Goal: Find specific page/section: Find specific page/section

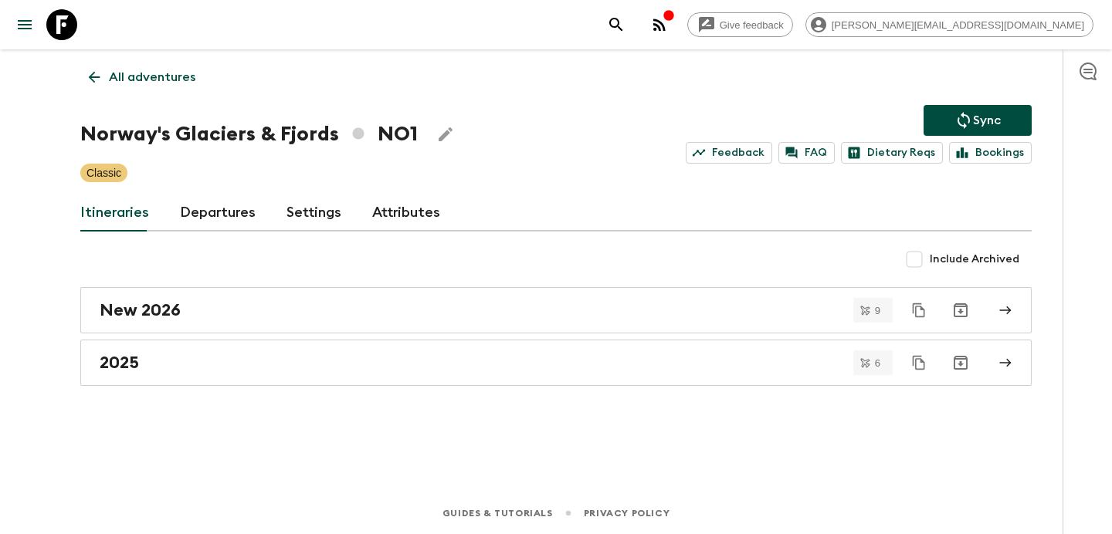
click at [675, 22] on div "button" at bounding box center [668, 16] width 12 height 15
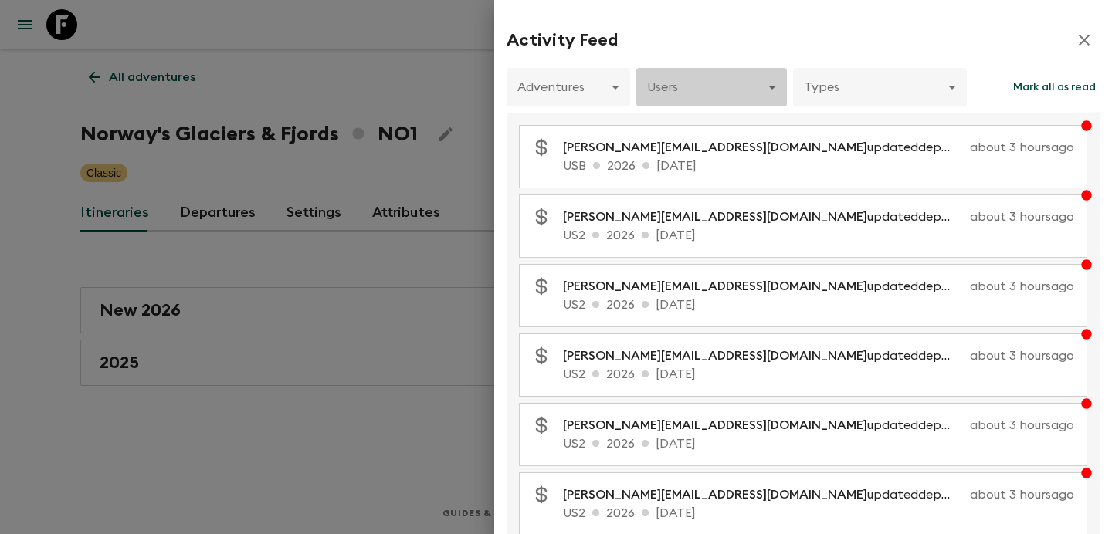
click at [727, 93] on body "Give feedback [PERSON_NAME][EMAIL_ADDRESS][DOMAIN_NAME] All adventures Norway's…" at bounding box center [556, 267] width 1112 height 534
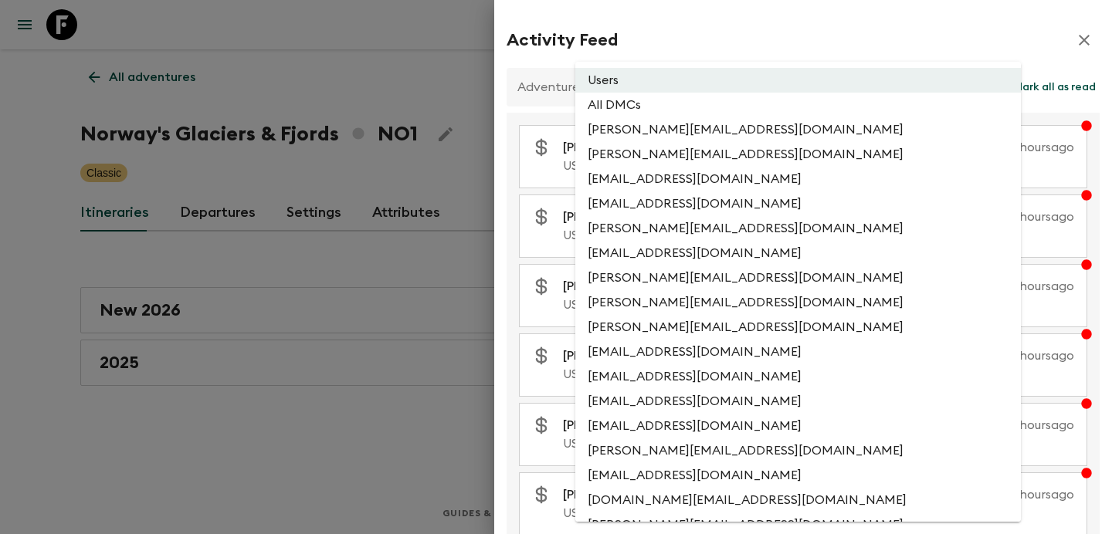
click at [719, 105] on li "All DMCs" at bounding box center [797, 105] width 445 height 25
type input "EXTERNAL_ONLY"
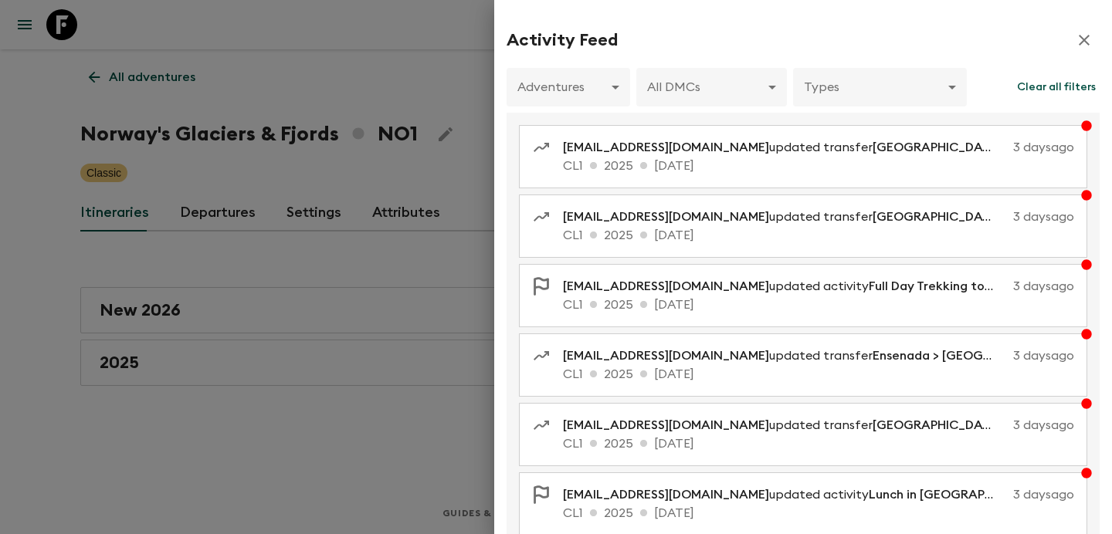
click at [385, 159] on div at bounding box center [556, 267] width 1112 height 534
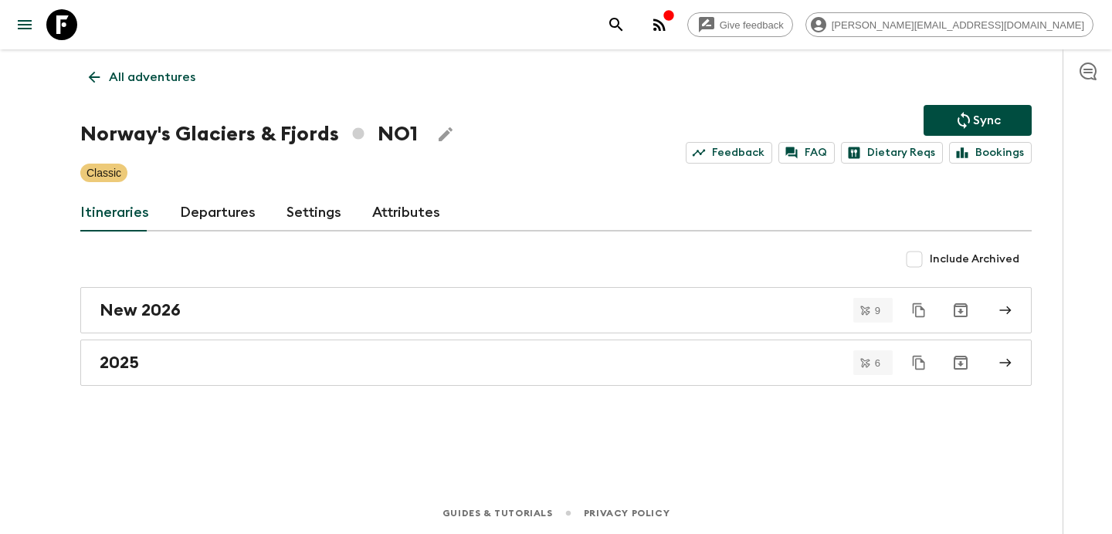
click at [144, 64] on link "All adventures" at bounding box center [142, 77] width 124 height 31
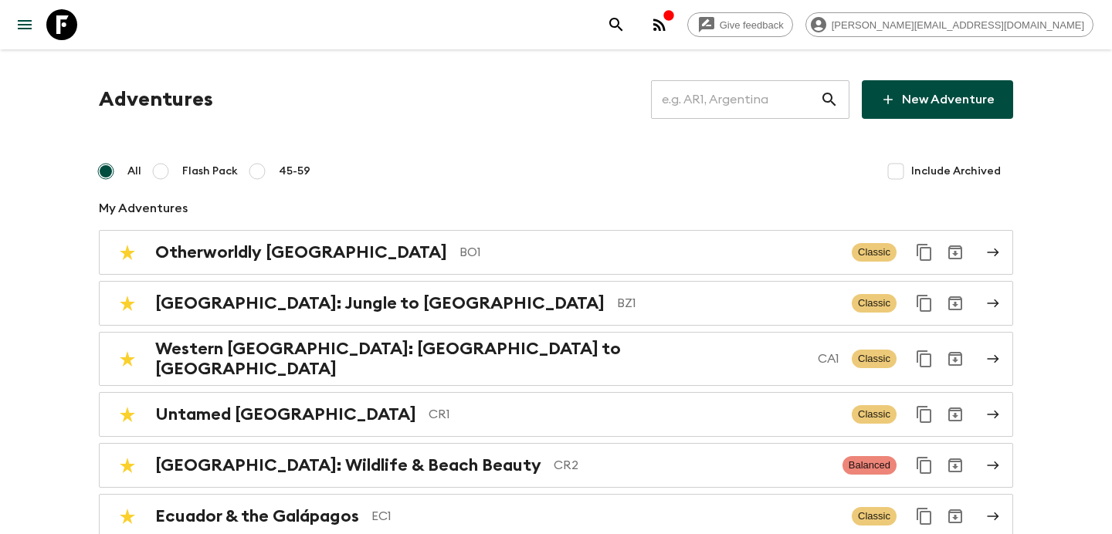
click at [708, 96] on input "text" at bounding box center [735, 99] width 169 height 43
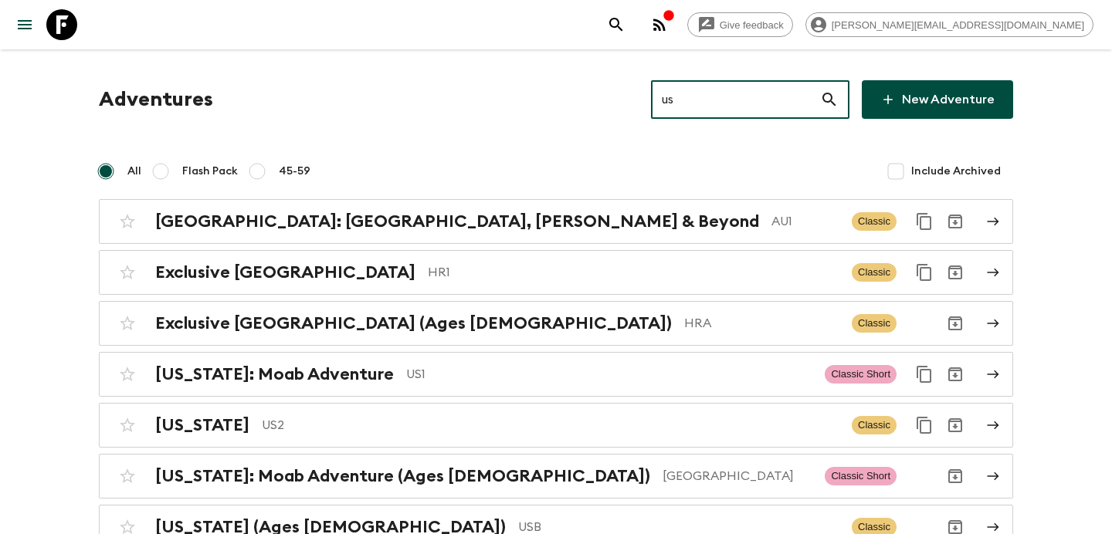
type input "us1"
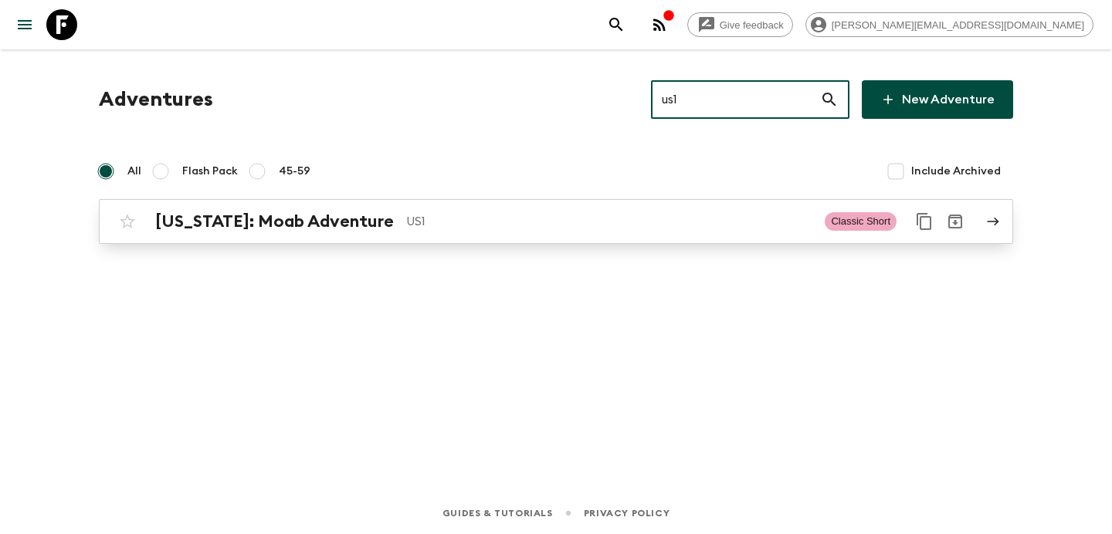
click at [645, 224] on p "US1" at bounding box center [609, 221] width 406 height 19
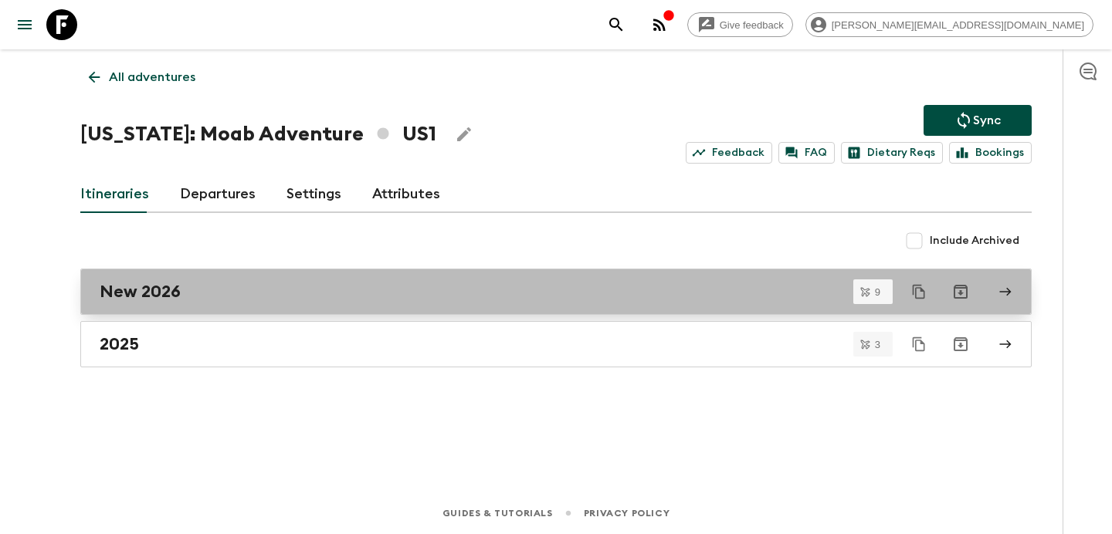
click at [530, 291] on div "New 2026" at bounding box center [541, 292] width 883 height 20
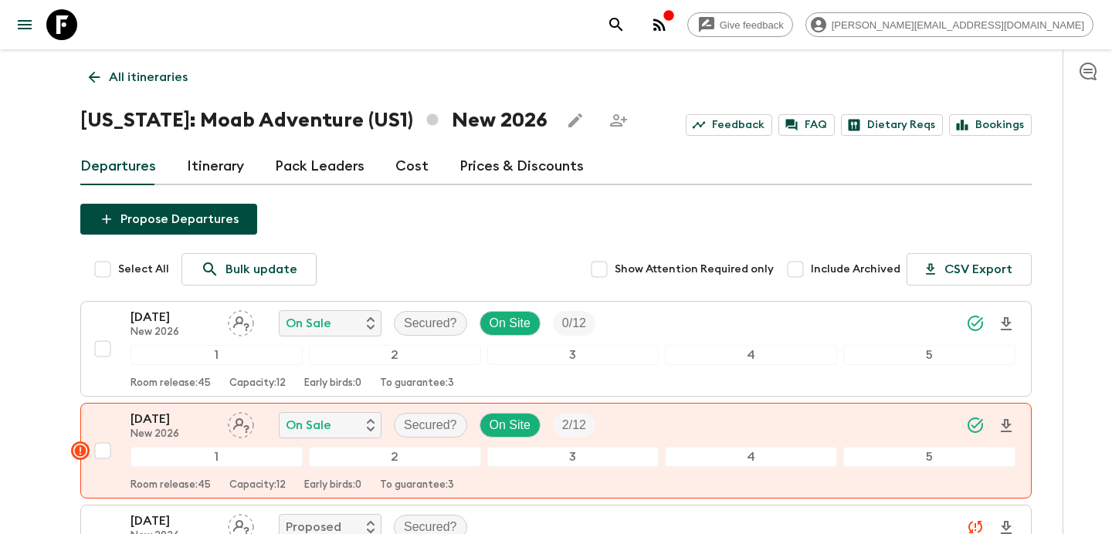
click at [138, 71] on p "All itineraries" at bounding box center [148, 77] width 79 height 19
